Goal: Find specific page/section: Find specific page/section

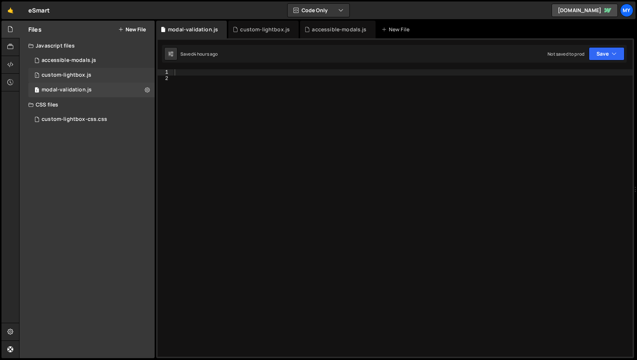
click at [78, 74] on div "custom-lightbox.js" at bounding box center [67, 75] width 50 height 7
click at [80, 61] on div "accessible-modals.js" at bounding box center [69, 60] width 55 height 7
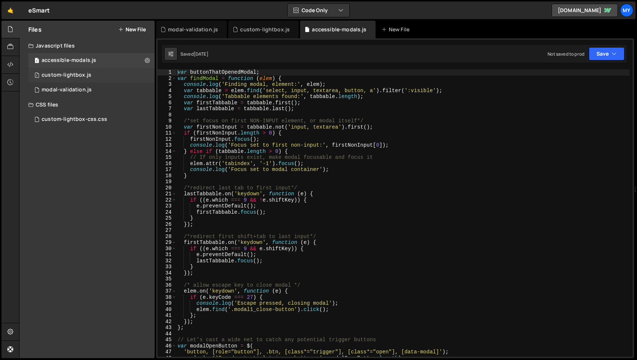
click at [77, 75] on div "custom-lightbox.js" at bounding box center [67, 75] width 50 height 7
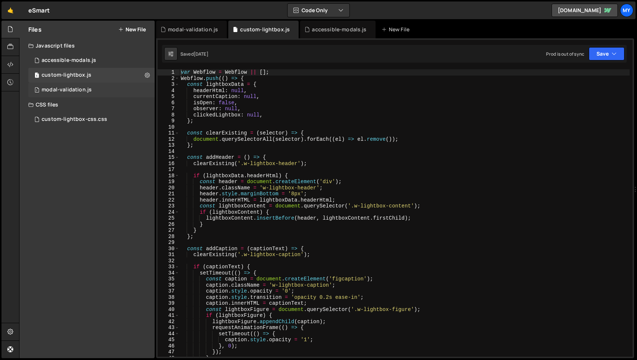
click at [79, 85] on div "1 modal-validation.js 0" at bounding box center [91, 90] width 126 height 15
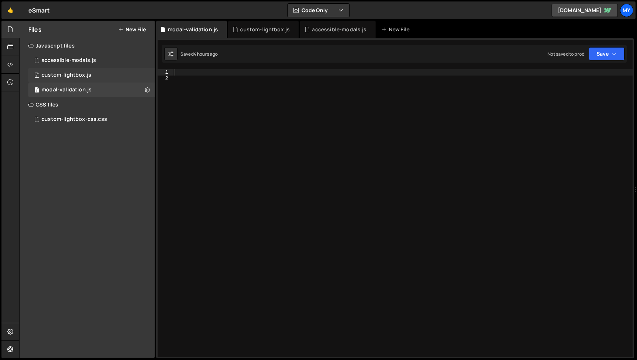
click at [66, 74] on div "custom-lightbox.js" at bounding box center [67, 75] width 50 height 7
